Goal: Information Seeking & Learning: Find specific page/section

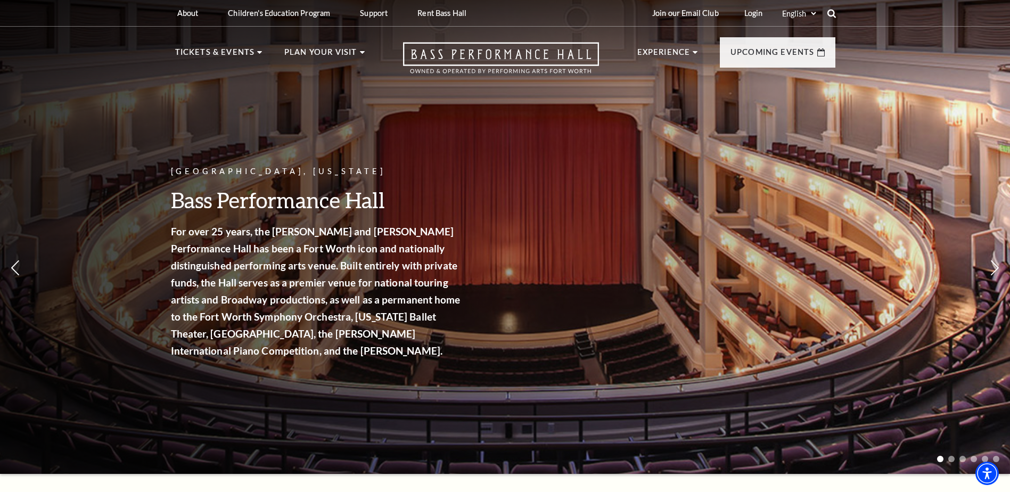
click at [834, 12] on use at bounding box center [831, 13] width 9 height 9
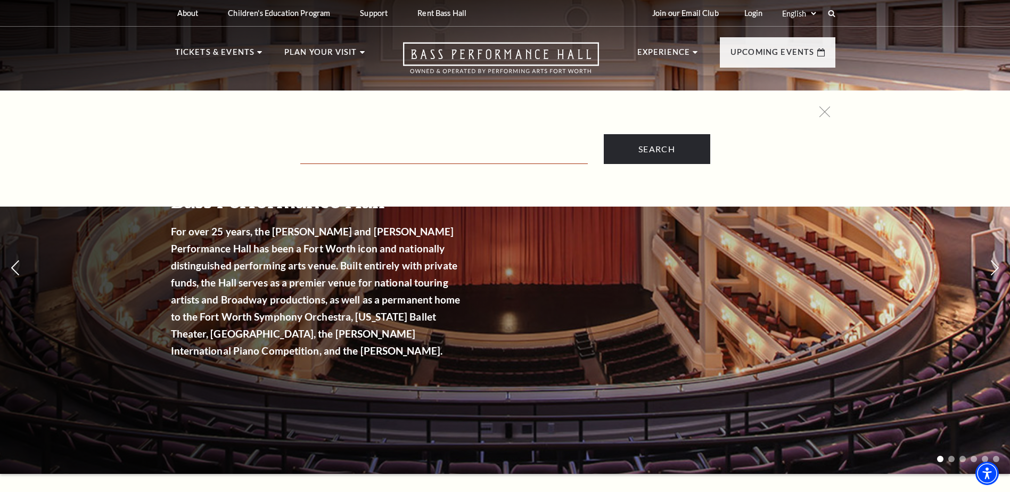
click at [354, 152] on input "Text field" at bounding box center [443, 153] width 287 height 22
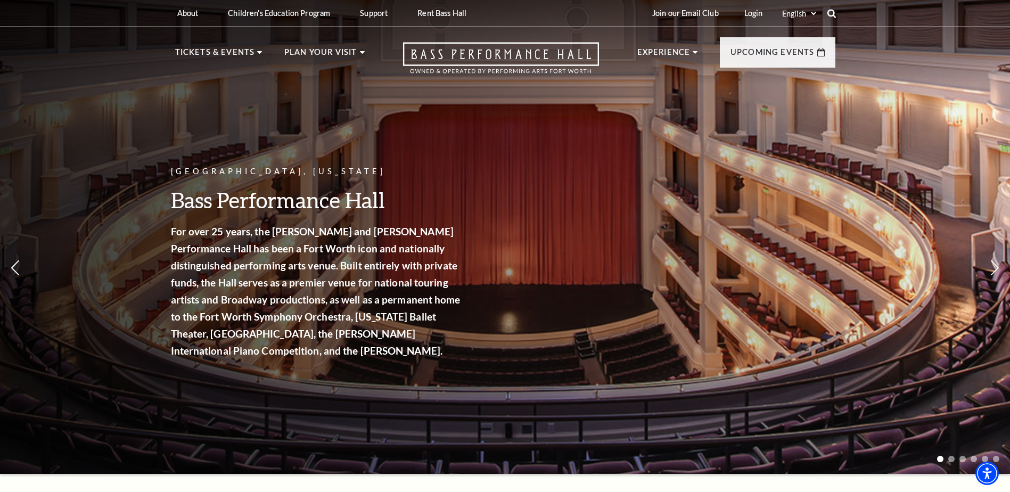
click at [834, 16] on use at bounding box center [831, 13] width 9 height 9
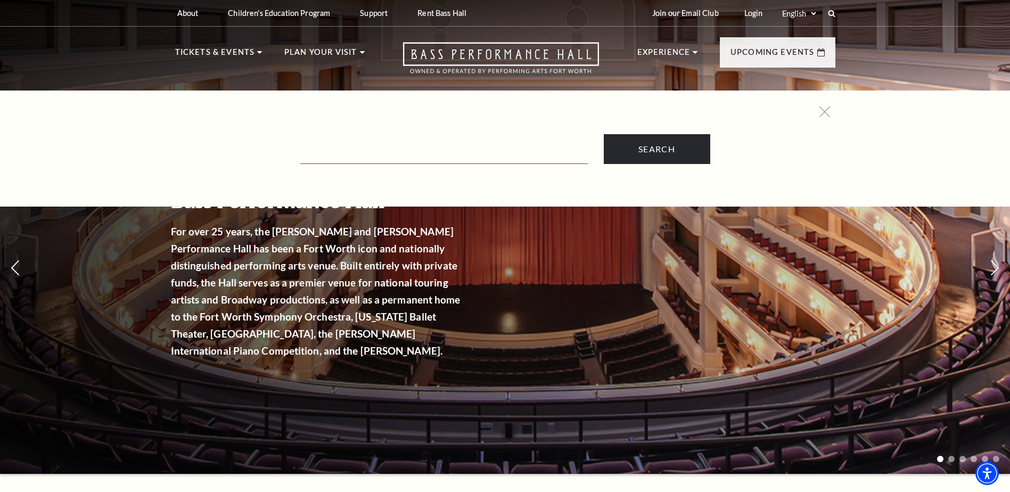
click at [372, 155] on input "Text field" at bounding box center [443, 153] width 287 height 22
